Goal: Task Accomplishment & Management: Manage account settings

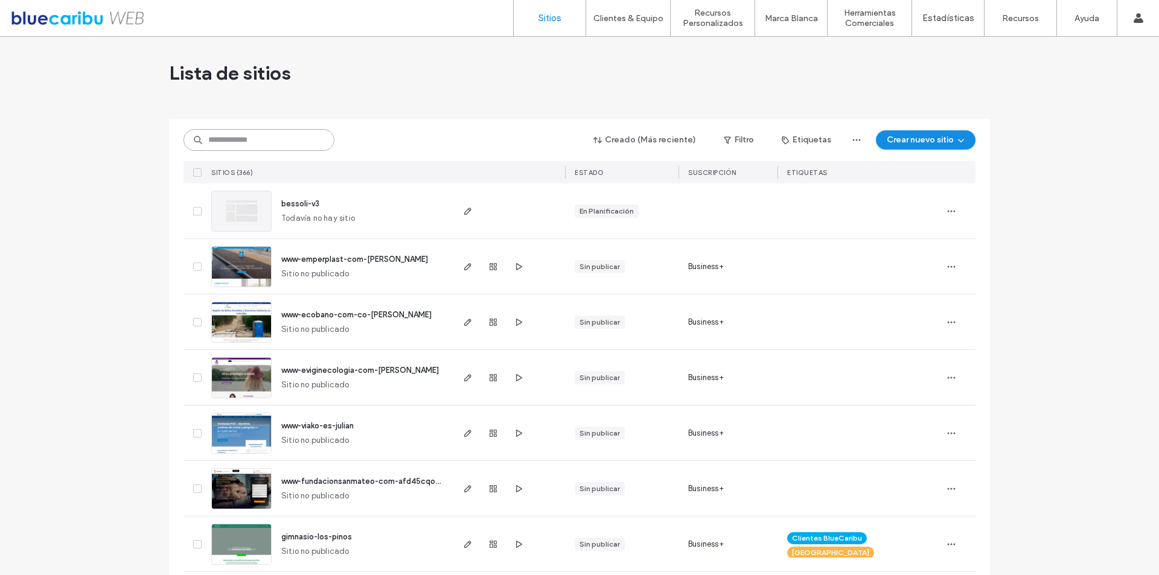
click at [255, 142] on input at bounding box center [258, 140] width 151 height 22
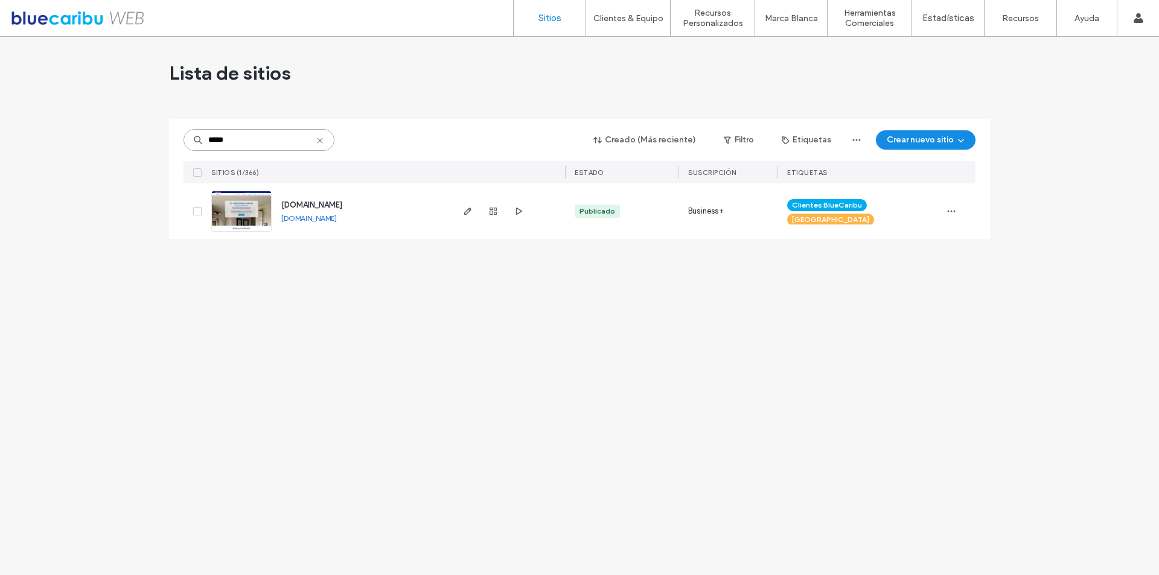
type input "*****"
click at [241, 210] on img at bounding box center [241, 232] width 59 height 82
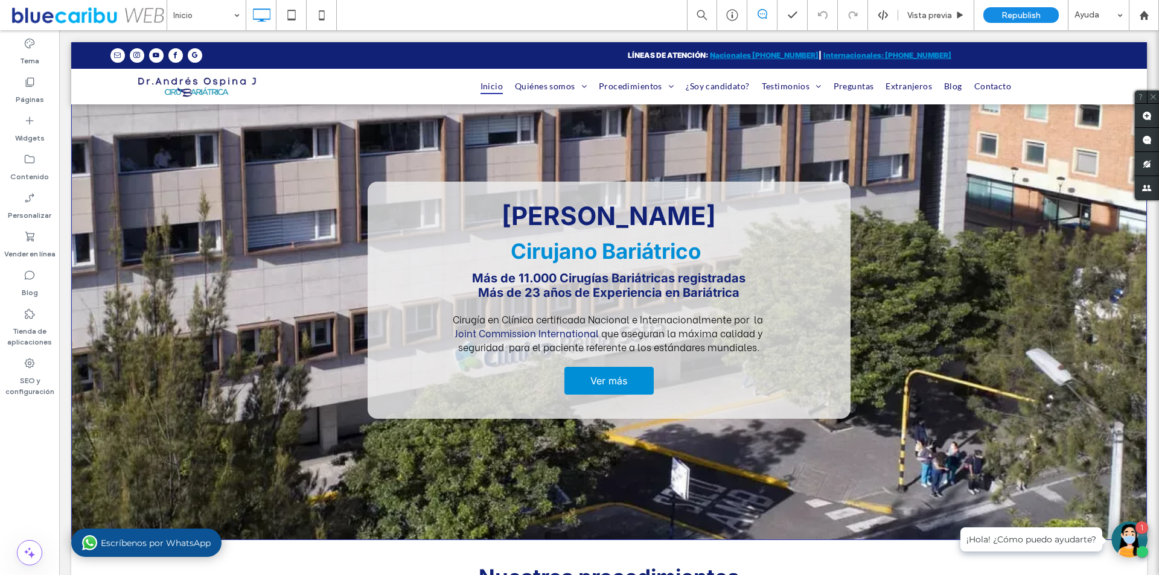
scroll to position [121, 0]
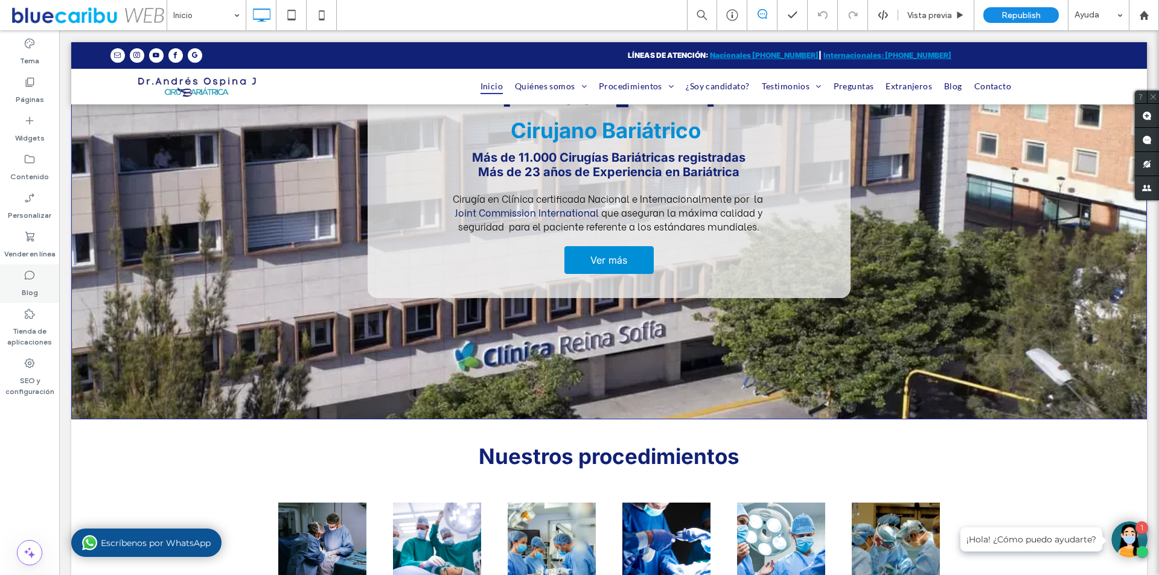
click at [24, 269] on div "Blog" at bounding box center [29, 283] width 59 height 39
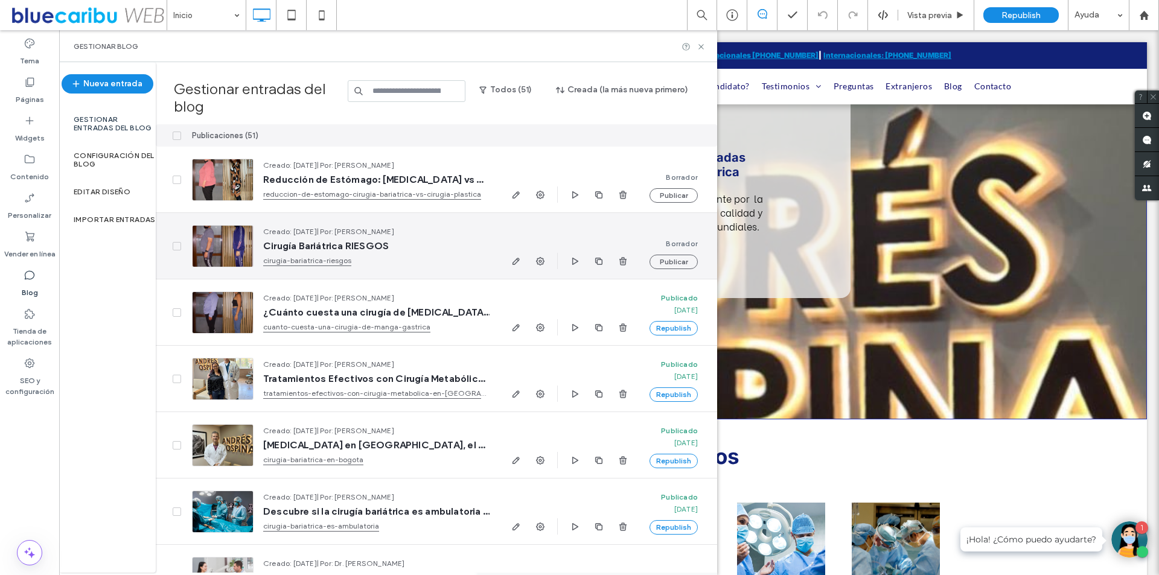
click at [221, 225] on div at bounding box center [223, 246] width 62 height 42
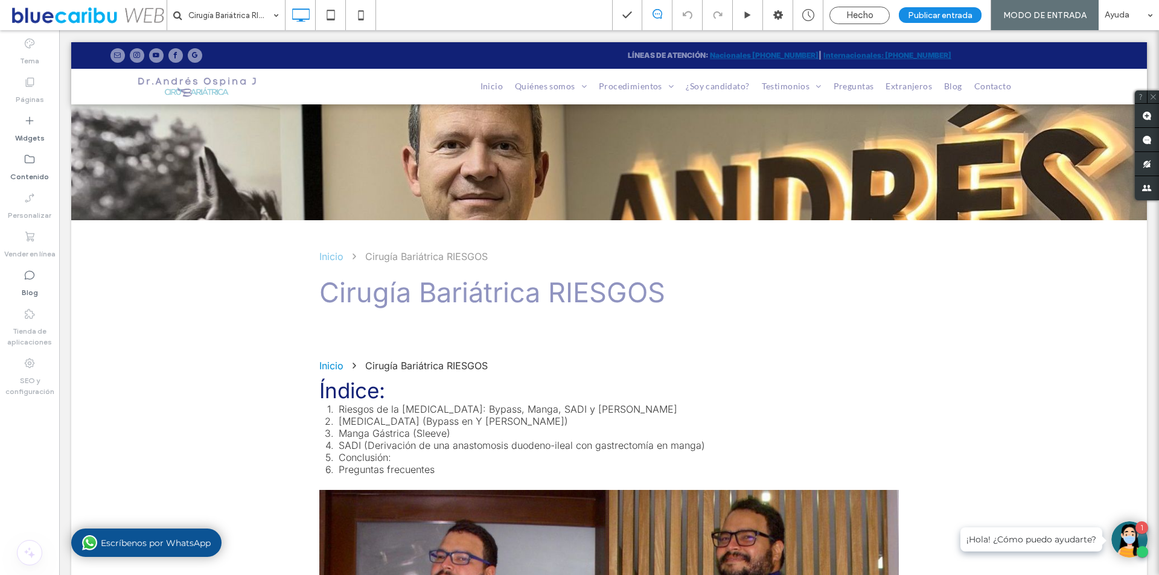
scroll to position [121, 0]
